Goal: Information Seeking & Learning: Learn about a topic

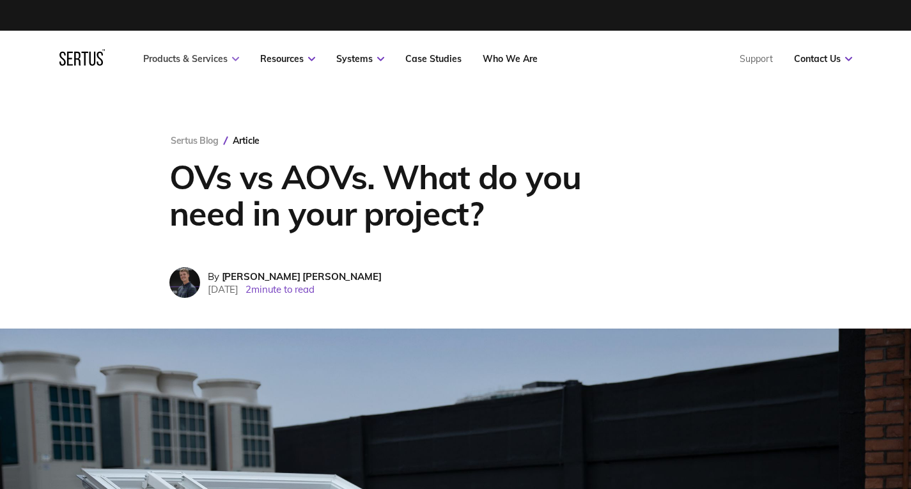
click at [216, 62] on link "Products & Services" at bounding box center [191, 59] width 96 height 12
click at [221, 68] on nav "Products & Services Resources Systems Case Studies Who We Are Support Contact U…" at bounding box center [455, 59] width 793 height 56
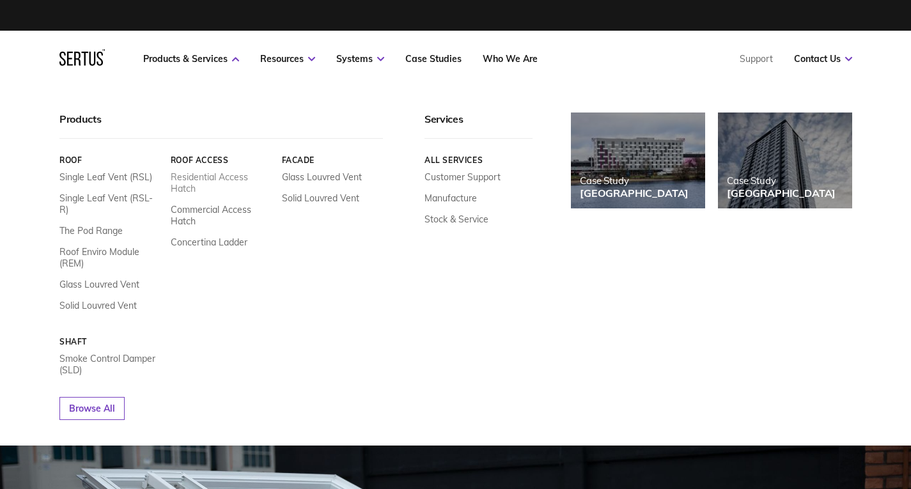
click at [204, 176] on link "Residential Access Hatch" at bounding box center [221, 182] width 102 height 23
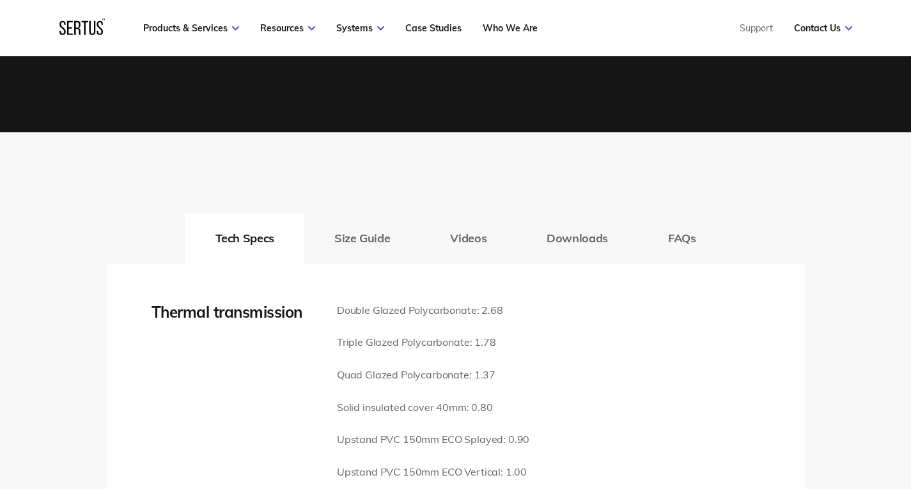
scroll to position [1662, 0]
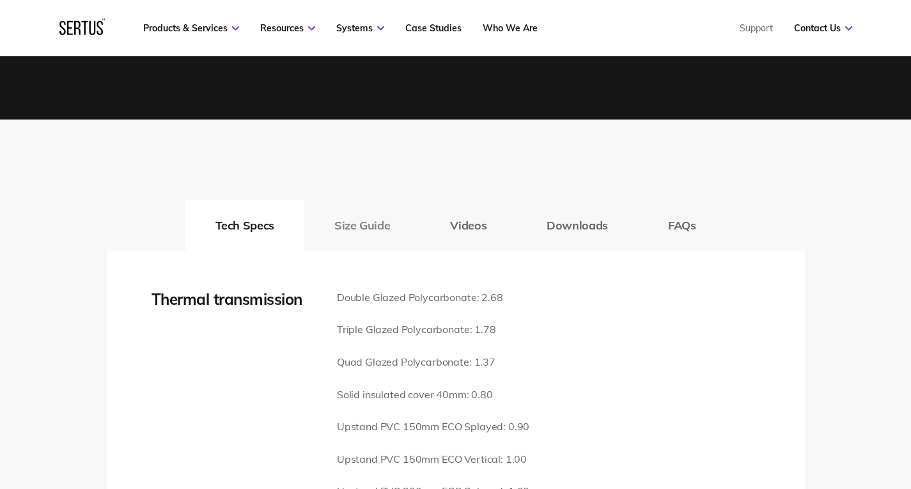
click at [373, 209] on button "Size Guide" at bounding box center [362, 225] width 116 height 51
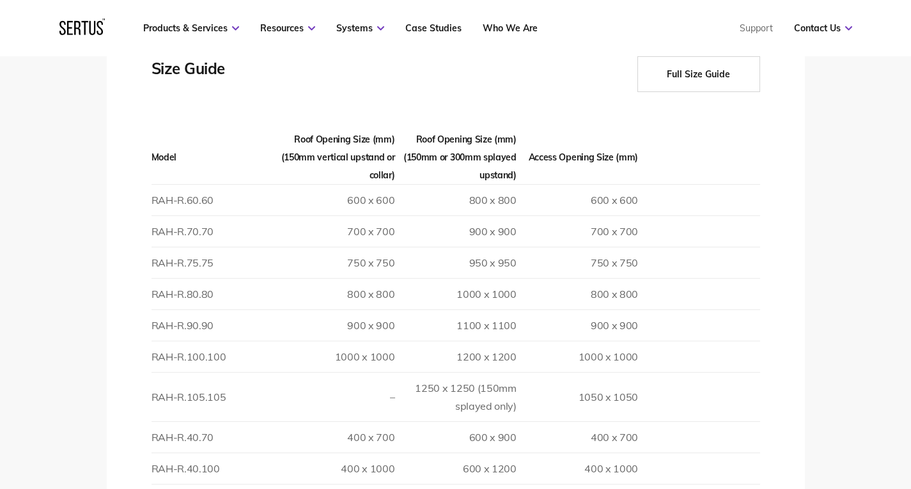
scroll to position [1917, 0]
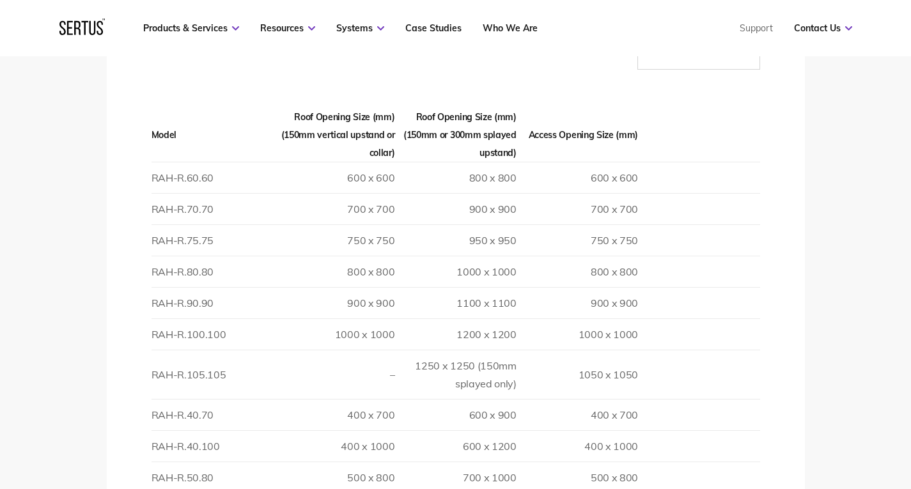
drag, startPoint x: 663, startPoint y: 318, endPoint x: 655, endPoint y: 318, distance: 7.7
click at [662, 318] on td at bounding box center [698, 333] width 121 height 31
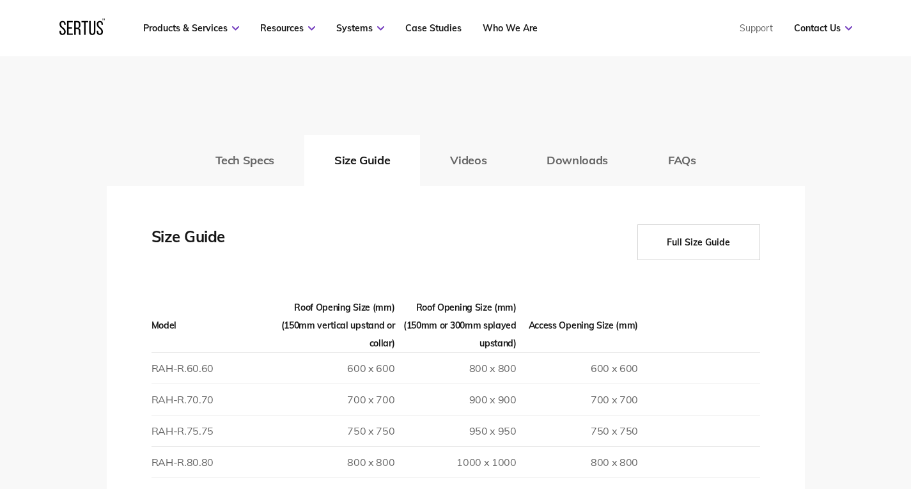
scroll to position [1726, 0]
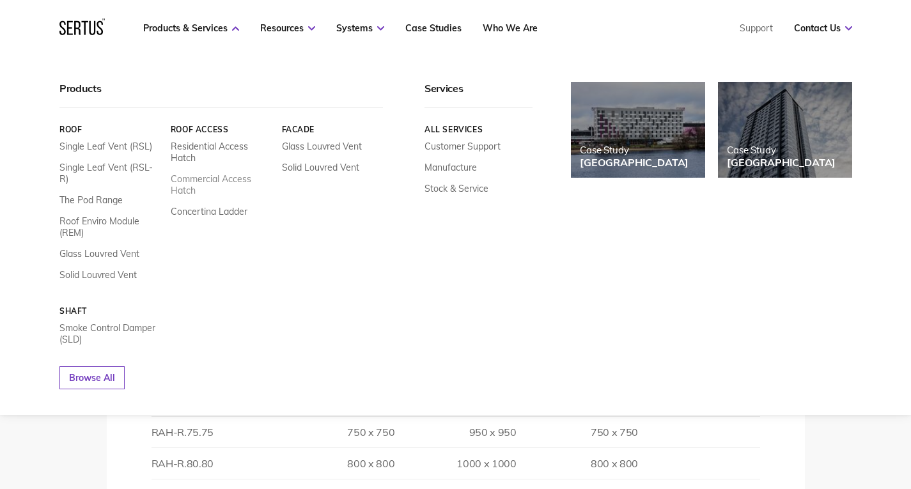
click at [191, 181] on link "Commercial Access Hatch" at bounding box center [221, 184] width 102 height 23
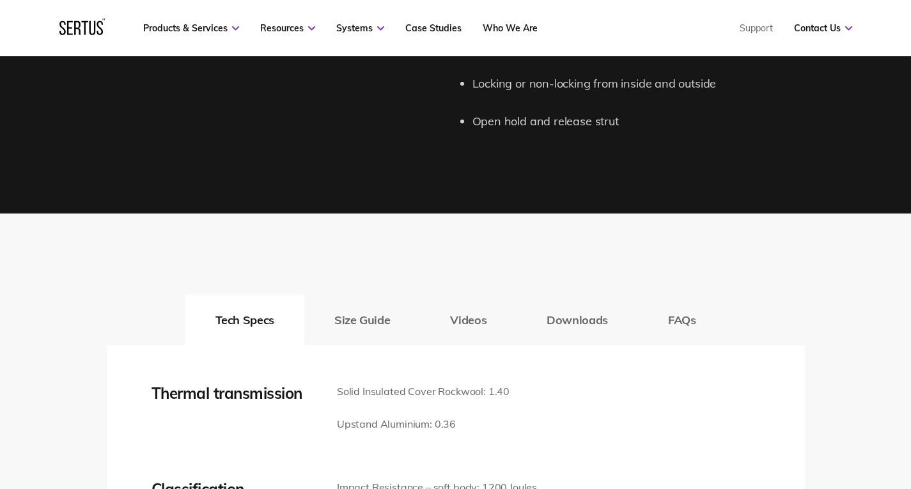
scroll to position [1598, 0]
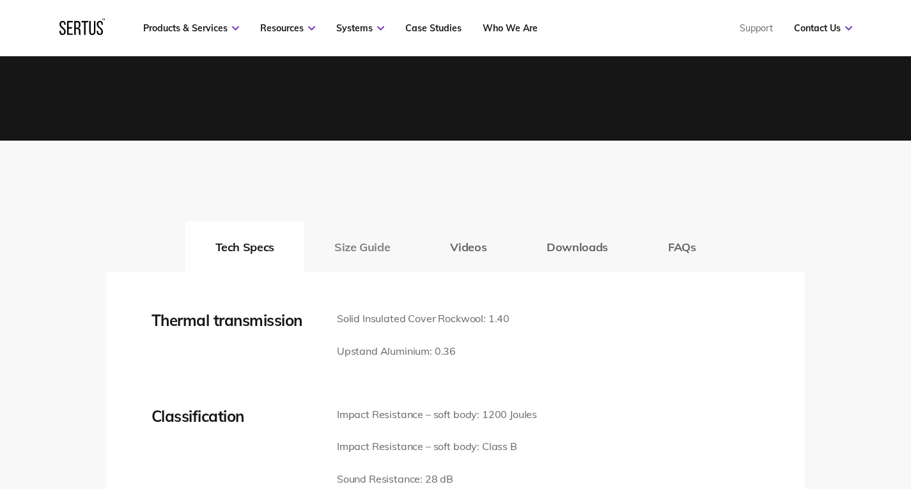
click at [357, 234] on button "Size Guide" at bounding box center [362, 246] width 116 height 51
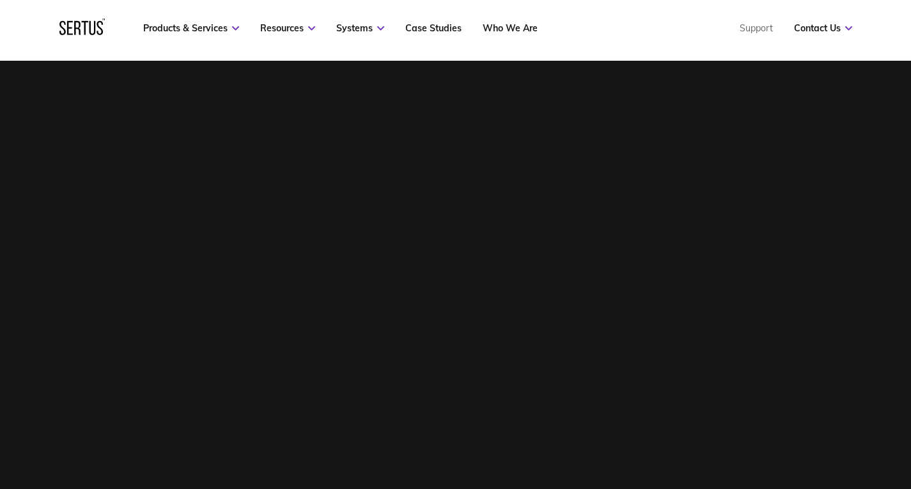
scroll to position [447, 0]
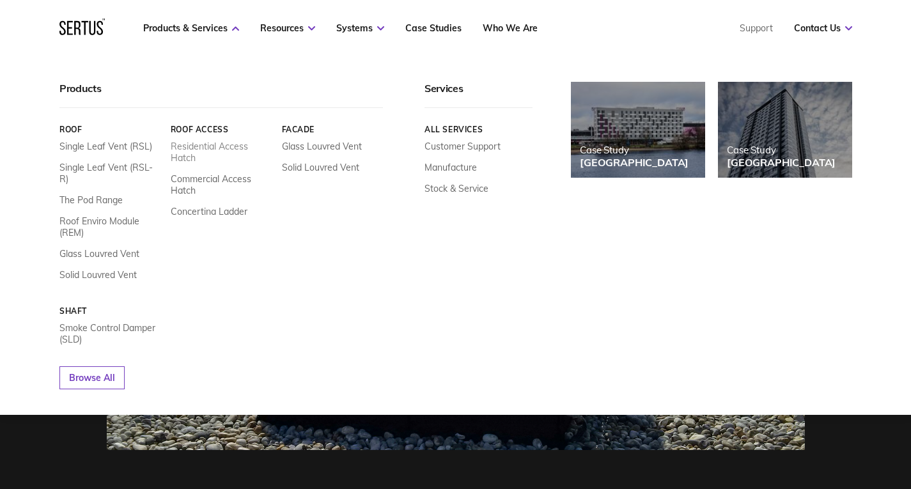
click at [196, 151] on link "Residential Access Hatch" at bounding box center [221, 152] width 102 height 23
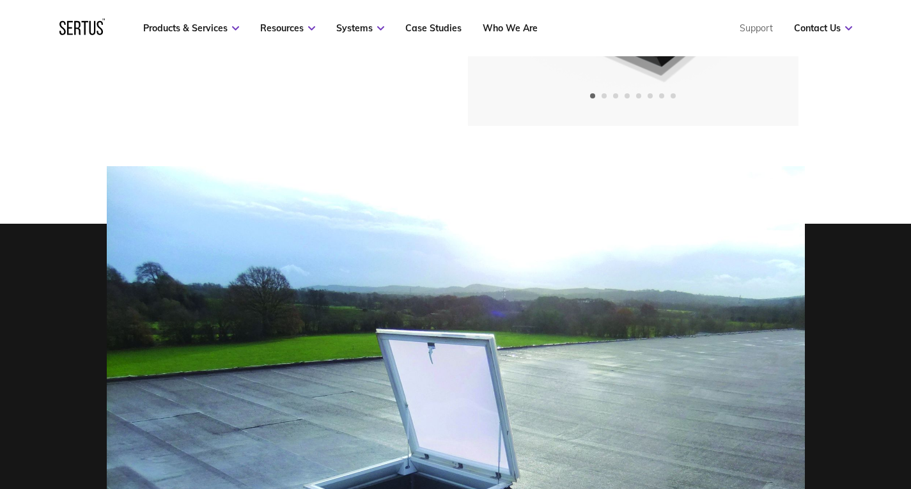
scroll to position [320, 0]
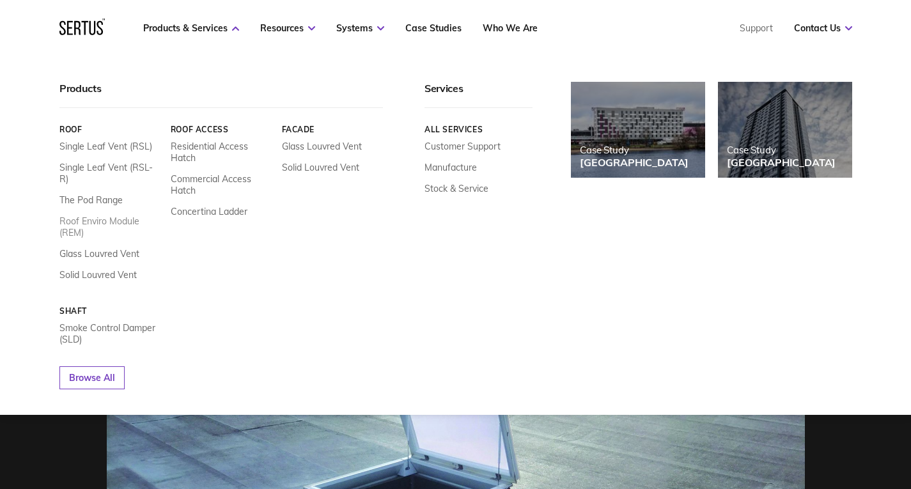
click at [103, 215] on link "Roof Enviro Module (REM)" at bounding box center [110, 226] width 102 height 23
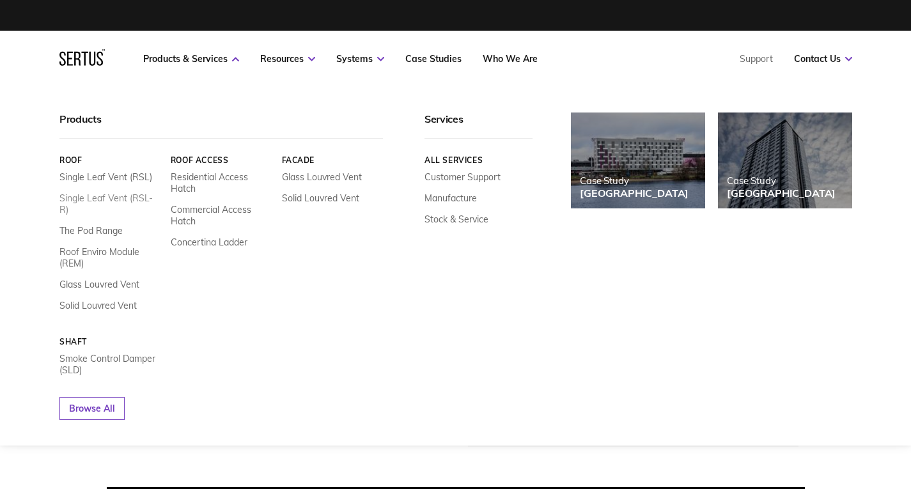
click at [115, 200] on link "Single Leaf Vent (RSL-R)" at bounding box center [110, 203] width 102 height 23
click at [116, 176] on link "Single Leaf Vent (RSL)" at bounding box center [105, 177] width 93 height 12
click at [121, 202] on link "Single Leaf Vent (RSL-R)" at bounding box center [110, 203] width 102 height 23
click at [108, 225] on link "The Pod Range" at bounding box center [90, 231] width 63 height 12
click at [107, 192] on link "Single Leaf Vent (RSL-R)" at bounding box center [110, 203] width 102 height 23
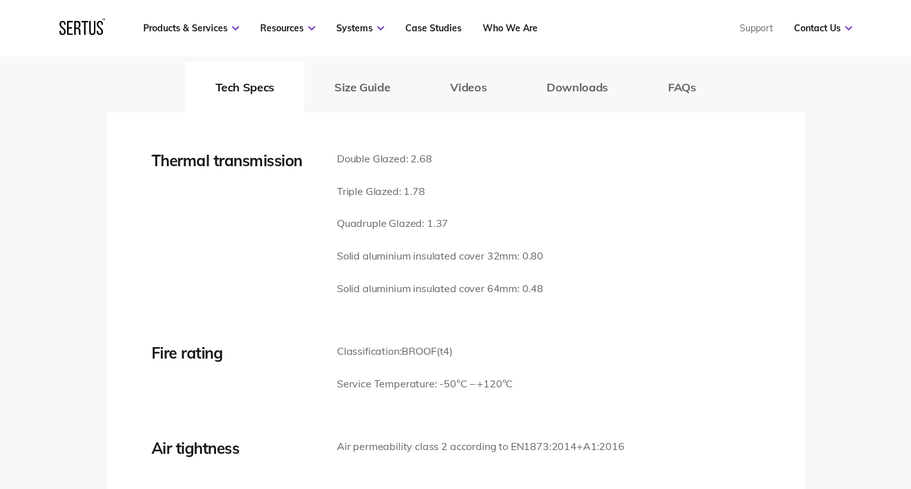
scroll to position [1917, 0]
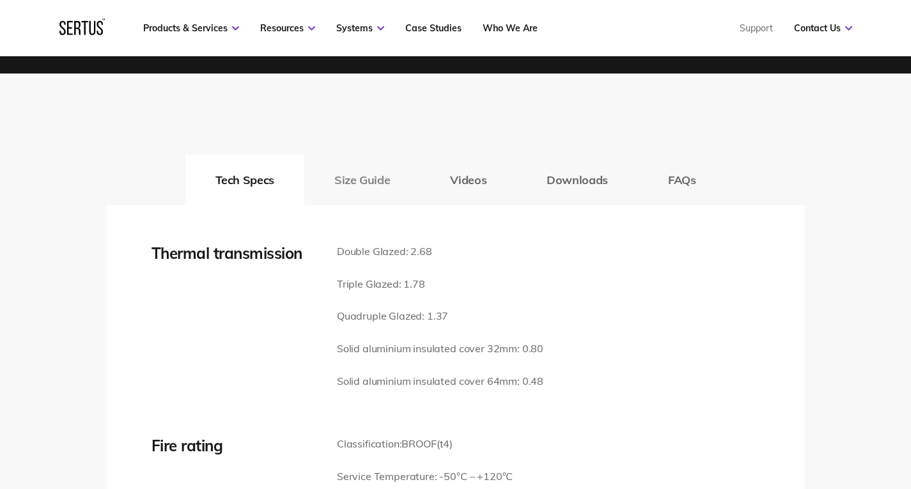
click at [392, 182] on button "Size Guide" at bounding box center [362, 179] width 116 height 51
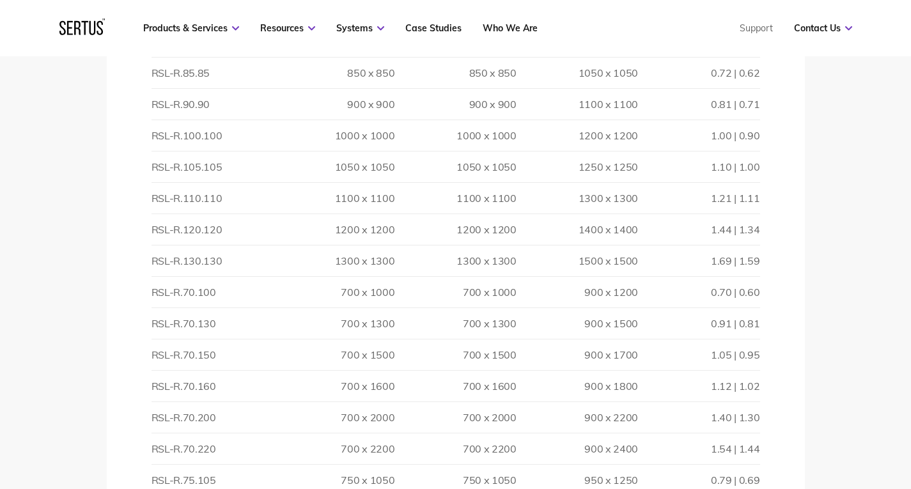
scroll to position [2173, 0]
